Goal: Information Seeking & Learning: Find specific fact

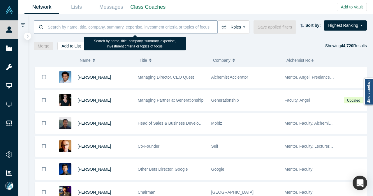
click at [171, 29] on input at bounding box center [132, 27] width 170 height 14
paste input "Service-as-a-Software"
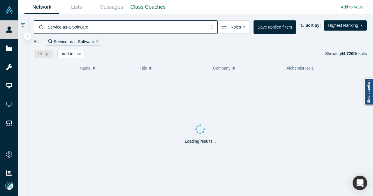
type input "Service-as-a-Software"
click at [96, 40] on icon "Remove Filter" at bounding box center [97, 41] width 3 height 4
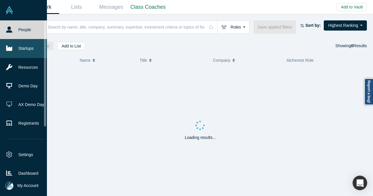
click at [11, 48] on icon at bounding box center [9, 48] width 6 height 5
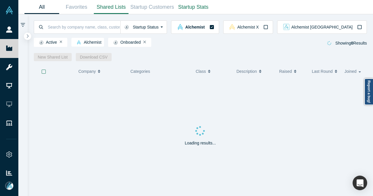
click at [111, 8] on link "Shared Lists" at bounding box center [111, 7] width 35 height 14
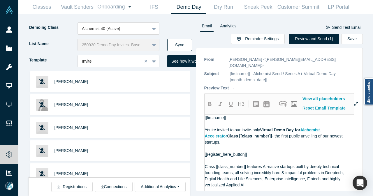
click at [176, 43] on button "Sync" at bounding box center [179, 45] width 25 height 12
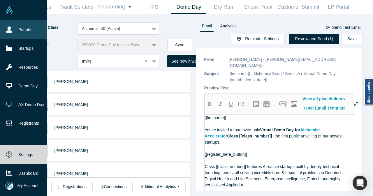
click at [13, 31] on link "People" at bounding box center [25, 29] width 51 height 19
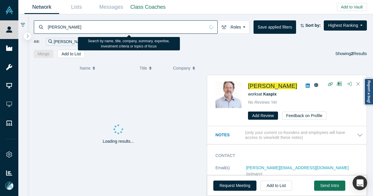
drag, startPoint x: 13, startPoint y: 31, endPoint x: 103, endPoint y: 26, distance: 90.1
click at [103, 26] on input "[PERSON_NAME]" at bounding box center [126, 27] width 158 height 14
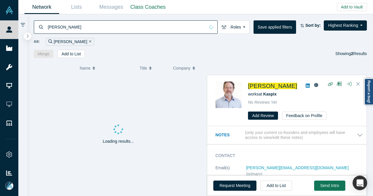
drag, startPoint x: 103, startPoint y: 26, endPoint x: 44, endPoint y: 28, distance: 59.5
click at [44, 28] on div "[PERSON_NAME]" at bounding box center [126, 26] width 184 height 13
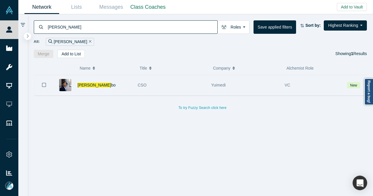
type input "[PERSON_NAME]"
click at [119, 82] on div "Taka Ku bo" at bounding box center [104, 85] width 54 height 20
